Goal: Use online tool/utility: Utilize a website feature to perform a specific function

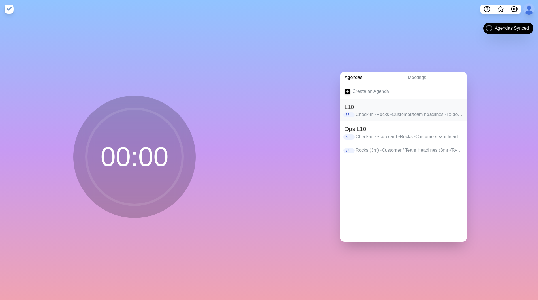
click at [350, 105] on h2 "L10" at bounding box center [404, 107] width 118 height 8
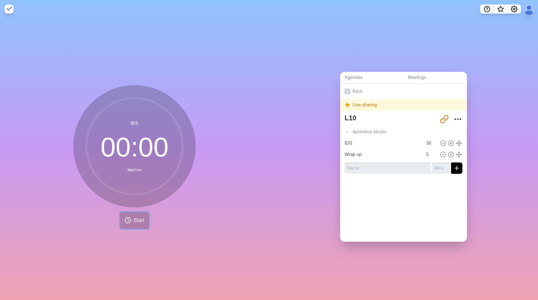
click at [135, 212] on button "Start" at bounding box center [134, 220] width 29 height 17
click at [149, 216] on button at bounding box center [145, 220] width 19 height 19
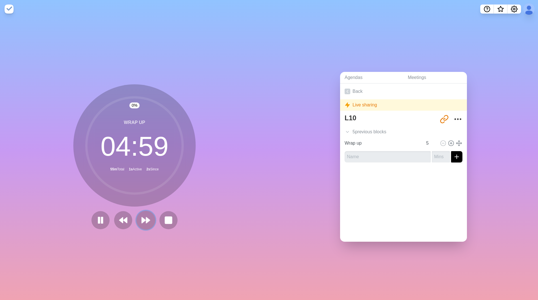
click at [142, 220] on polygon at bounding box center [144, 221] width 4 height 6
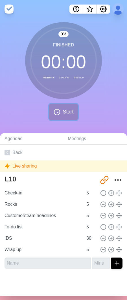
click at [63, 114] on span "Start" at bounding box center [68, 112] width 11 height 8
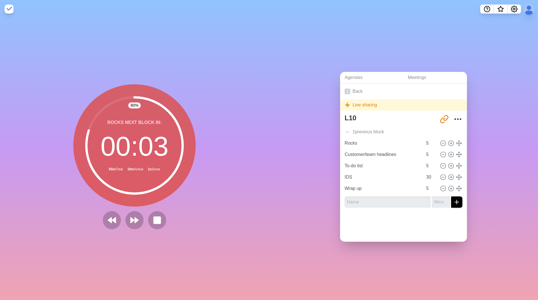
click at [231, 61] on div "80 % Rocks Next block in: 00 : 03 55m Total 10m Active 2s Since Break" at bounding box center [134, 159] width 269 height 282
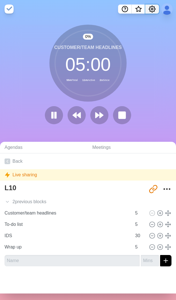
click at [149, 9] on icon "Settings" at bounding box center [152, 9] width 6 height 6
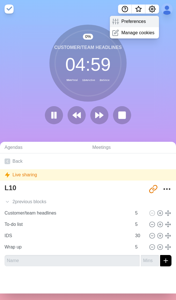
click at [133, 22] on p "Preferences" at bounding box center [133, 21] width 24 height 7
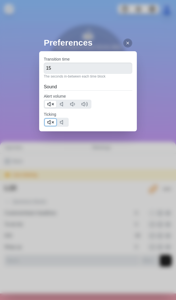
click at [51, 123] on icon at bounding box center [50, 122] width 7 height 7
click at [52, 99] on div "Alert volume" at bounding box center [88, 101] width 88 height 16
click at [53, 103] on icon at bounding box center [50, 104] width 7 height 7
click at [125, 44] on div at bounding box center [127, 43] width 9 height 9
